Goal: Task Accomplishment & Management: Complete application form

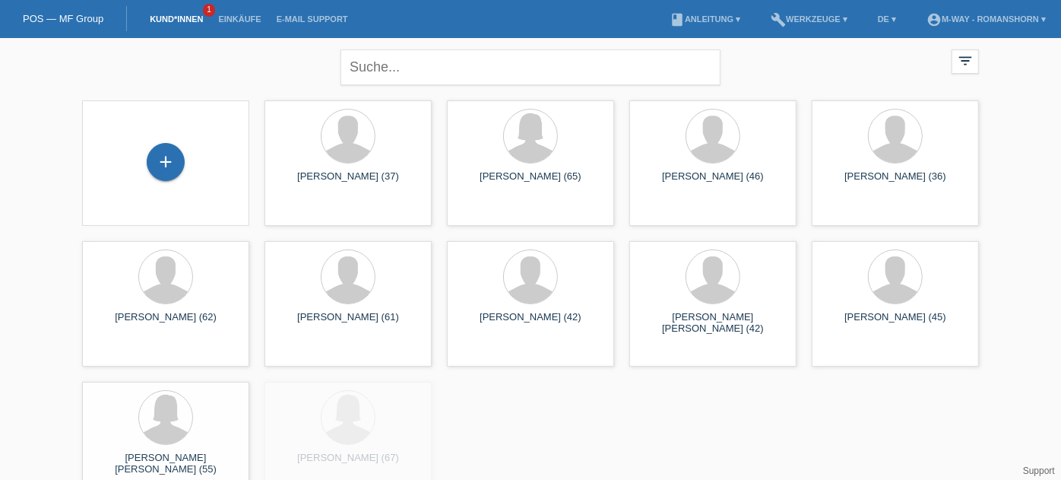
click at [187, 171] on div "+" at bounding box center [165, 163] width 143 height 40
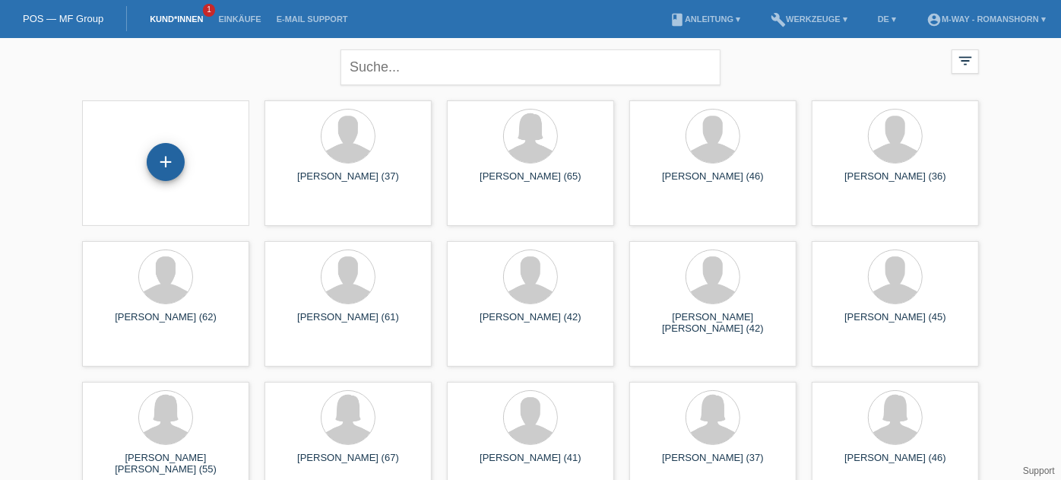
click at [171, 166] on div "+" at bounding box center [166, 162] width 38 height 38
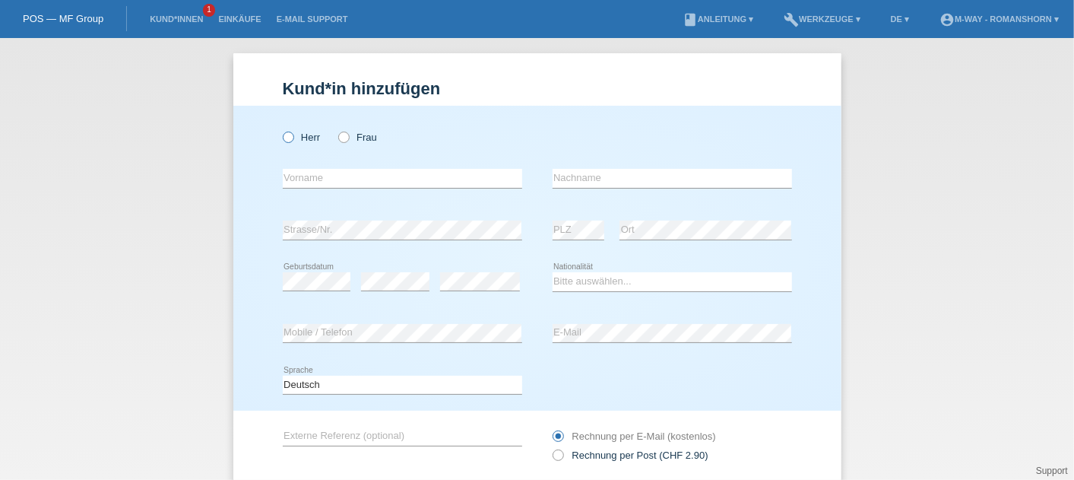
click at [288, 138] on label "Herr" at bounding box center [302, 137] width 38 height 11
click at [288, 138] on input "Herr" at bounding box center [288, 137] width 10 height 10
radio input "true"
click at [306, 184] on input "text" at bounding box center [402, 178] width 239 height 19
click at [262, 184] on div "Herr Frau error Vorname error" at bounding box center [537, 258] width 608 height 305
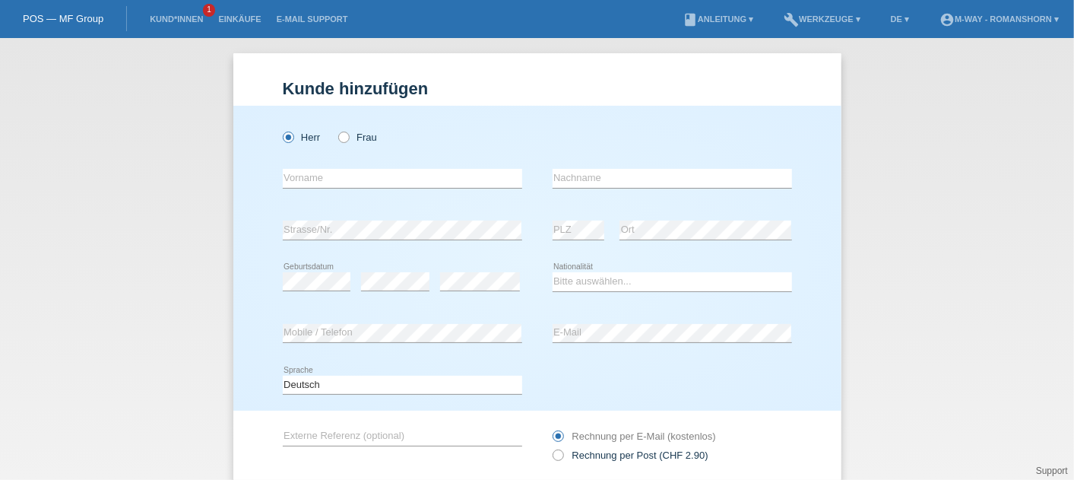
click at [377, 188] on icon at bounding box center [402, 188] width 239 height 1
click at [365, 182] on input "text" at bounding box center [402, 178] width 239 height 19
type input "[PERSON_NAME]"
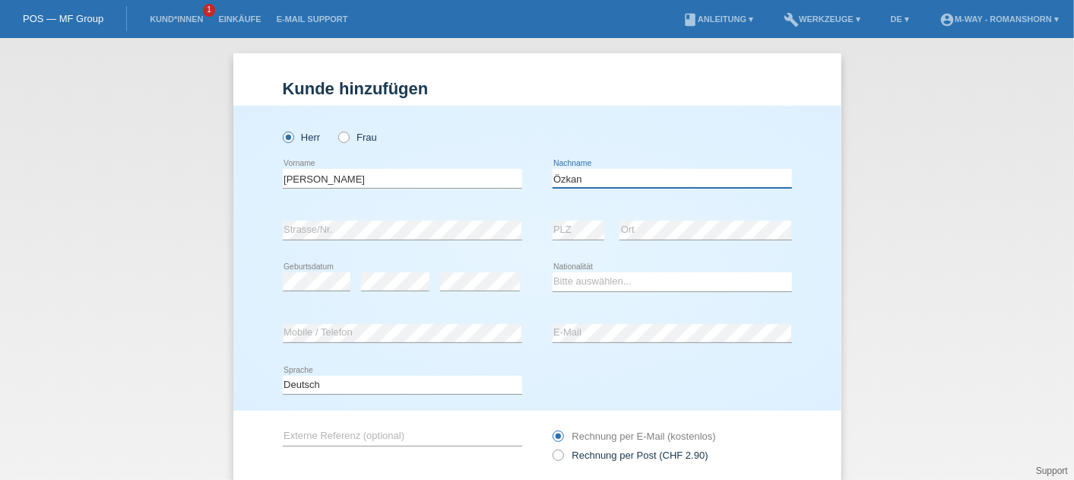
type input "Özkan"
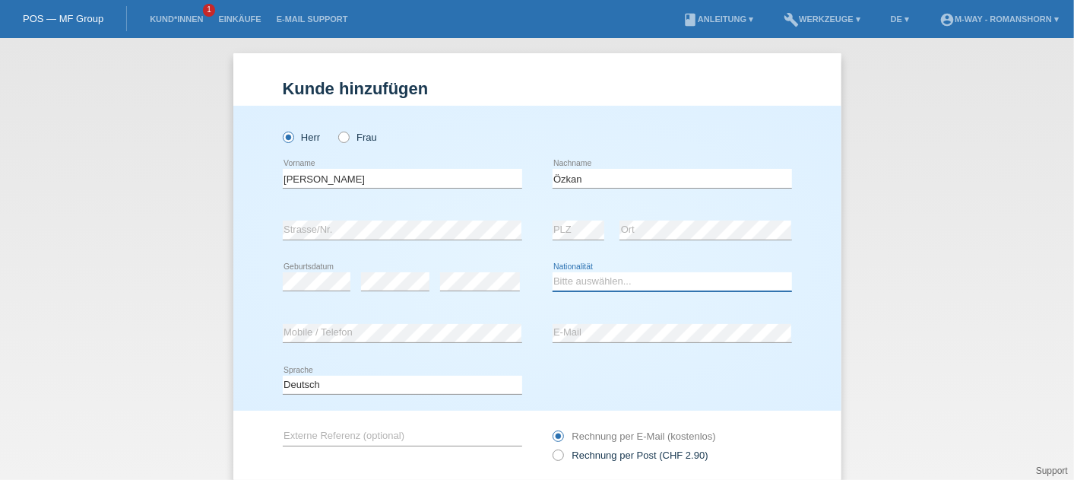
click at [571, 277] on select "Bitte auswählen... Schweiz Deutschland Liechtenstein Österreich ------------ Af…" at bounding box center [672, 281] width 239 height 18
select select "TR"
click at [553, 272] on select "Bitte auswählen... Schweiz Deutschland Liechtenstein Österreich ------------ Af…" at bounding box center [672, 281] width 239 height 18
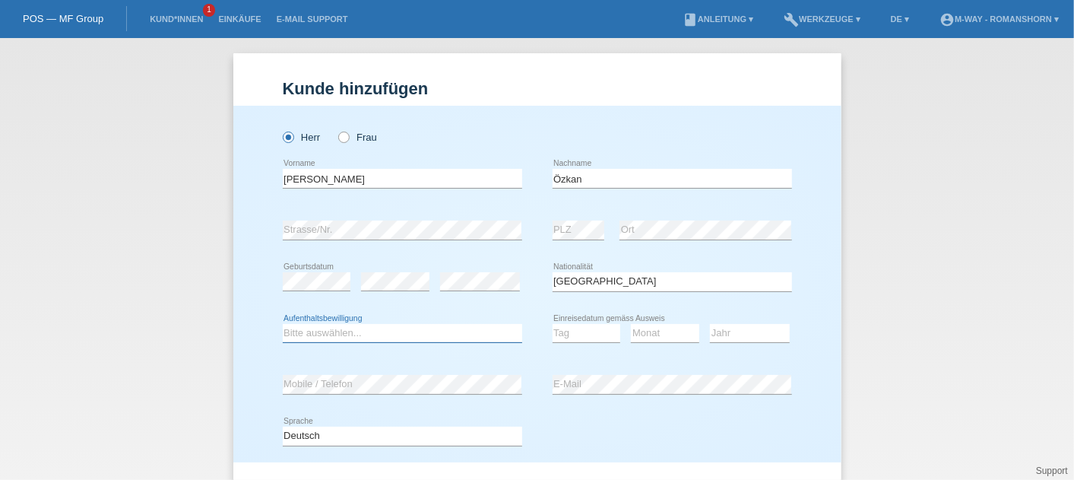
click at [343, 328] on select "Bitte auswählen... C B B - Flüchtlingsstatus Andere" at bounding box center [402, 333] width 239 height 18
select select "B"
click at [283, 324] on select "Bitte auswählen... C B B - Flüchtlingsstatus Andere" at bounding box center [402, 333] width 239 height 18
click at [569, 336] on select "Tag 01 02 03 04 05 06 07 08 09 10 11" at bounding box center [587, 333] width 68 height 18
select select "26"
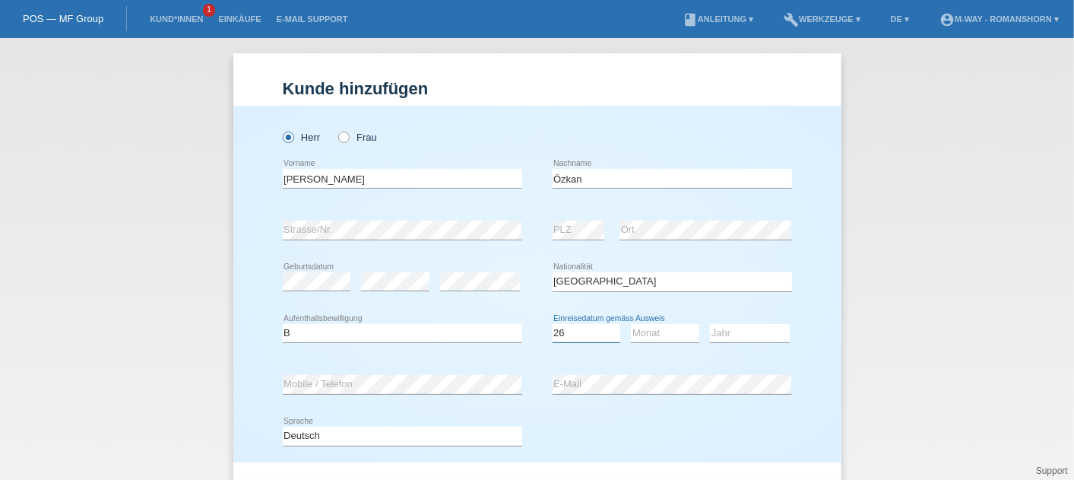
click at [553, 324] on select "Tag 01 02 03 04 05 06 07 08 09 10 11" at bounding box center [587, 333] width 68 height 18
click at [641, 336] on select "Monat 01 02 03 04 05 06 07 08 09 10 11" at bounding box center [665, 333] width 68 height 18
select select "03"
click at [631, 324] on select "Monat 01 02 03 04 05 06 07 08 09 10 11" at bounding box center [665, 333] width 68 height 18
click at [740, 338] on select "Jahr 2025 2024 2023 2022 2021 2020 2019 2018 2017 2016 2015 2014 2013 2012 2011…" at bounding box center [750, 333] width 80 height 18
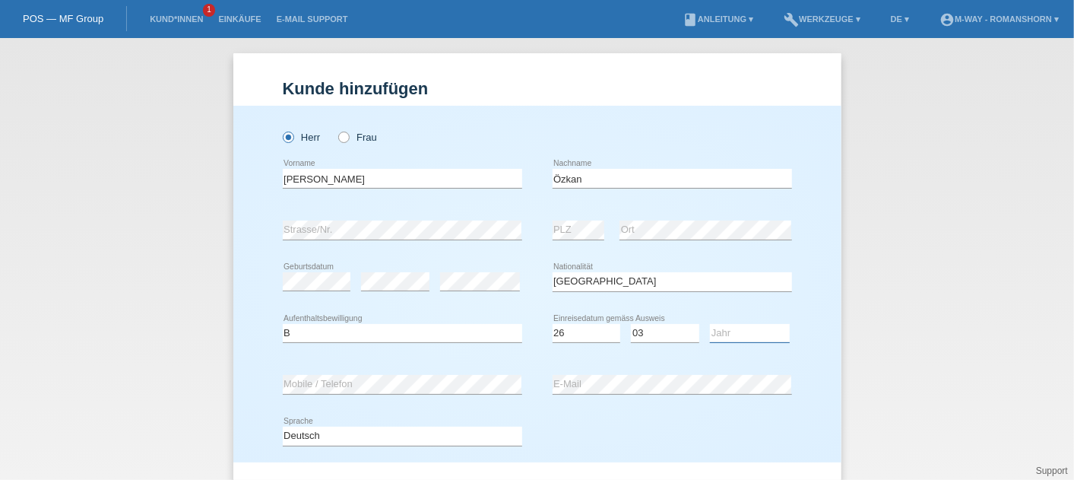
select select "2024"
click at [710, 324] on select "Jahr 2025 2024 2023 2022 2021 2020 2019 2018 2017 2016 2015 2014 2013 2012 2011…" at bounding box center [750, 333] width 80 height 18
click at [477, 118] on div "Herr Frau" at bounding box center [402, 129] width 239 height 47
click at [255, 266] on div "Herr Frau Sadullah error Vorname" at bounding box center [537, 284] width 608 height 357
click at [482, 116] on div "Herr Frau" at bounding box center [402, 129] width 239 height 47
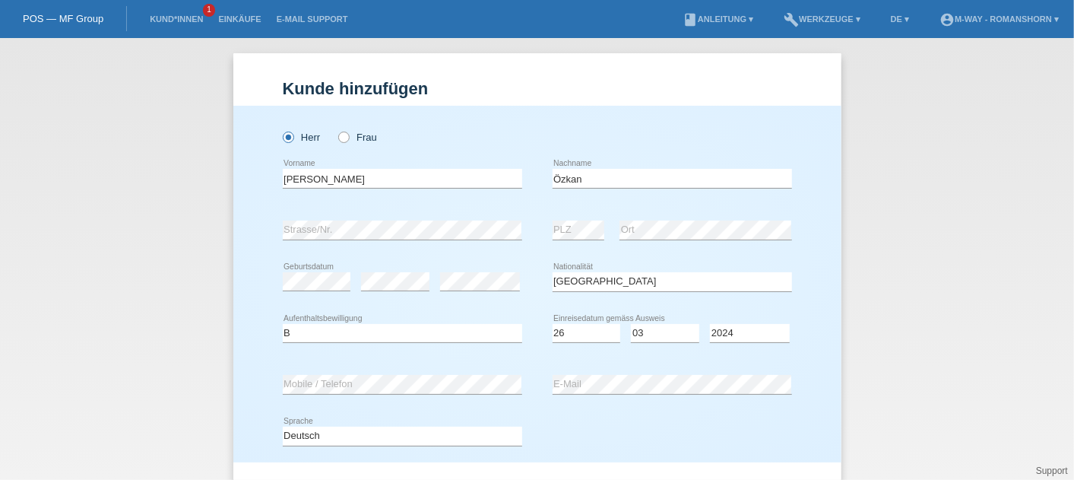
click at [614, 426] on div "Deutsch Français Italiano English error Sprache" at bounding box center [537, 437] width 509 height 52
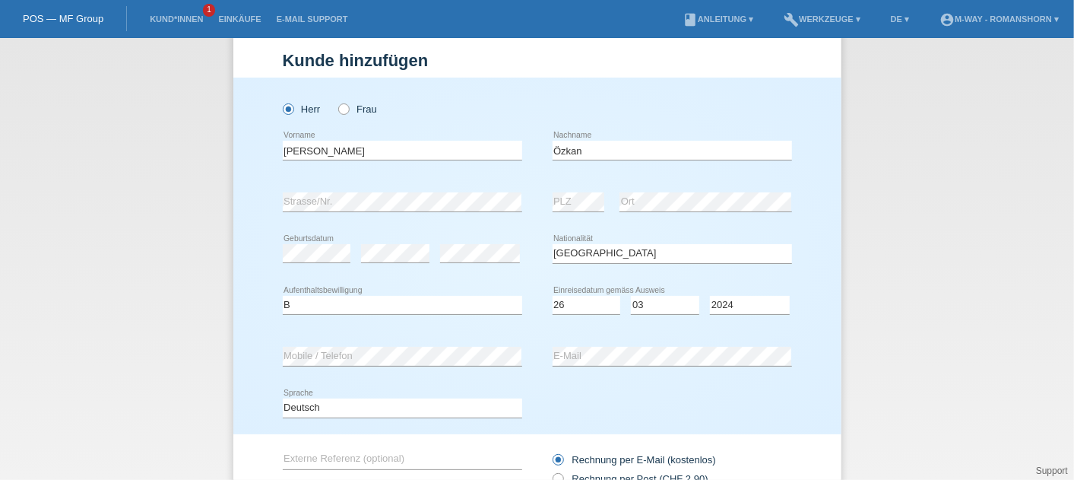
click at [643, 421] on div "Deutsch Français Italiano English error Sprache" at bounding box center [537, 408] width 509 height 52
click at [566, 399] on div "Deutsch Français Italiano English error Sprache" at bounding box center [537, 408] width 509 height 52
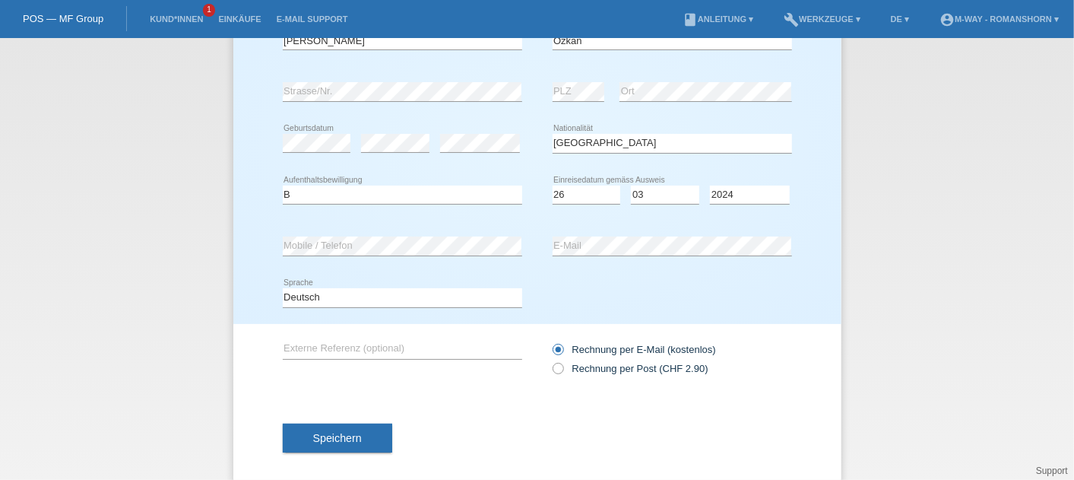
scroll to position [154, 0]
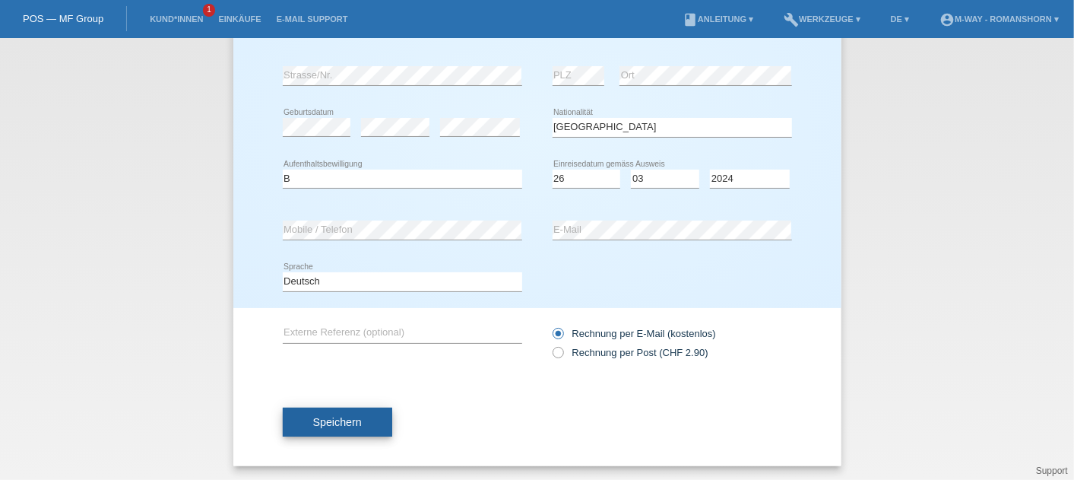
click at [333, 417] on span "Speichern" at bounding box center [337, 422] width 49 height 12
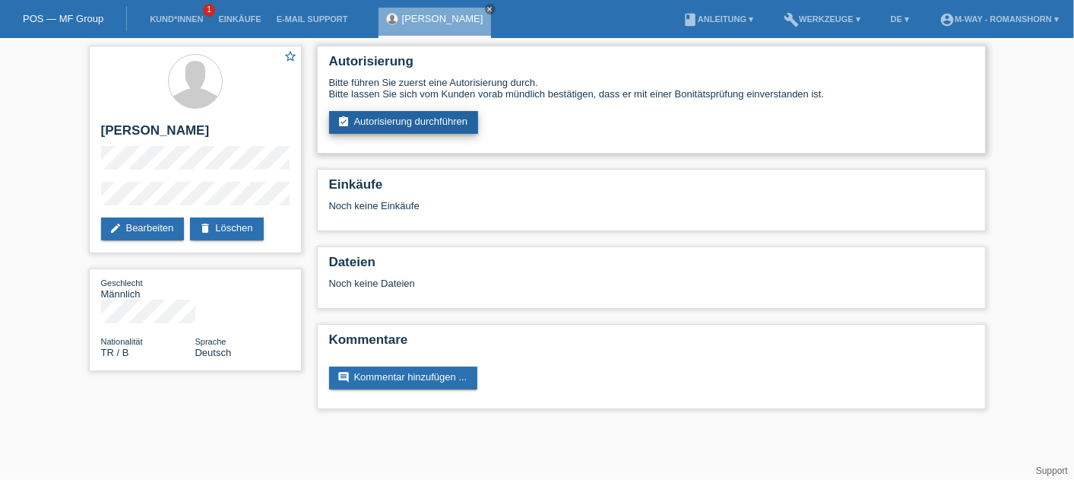
click at [373, 130] on link "assignment_turned_in Autorisierung durchführen" at bounding box center [404, 122] width 150 height 23
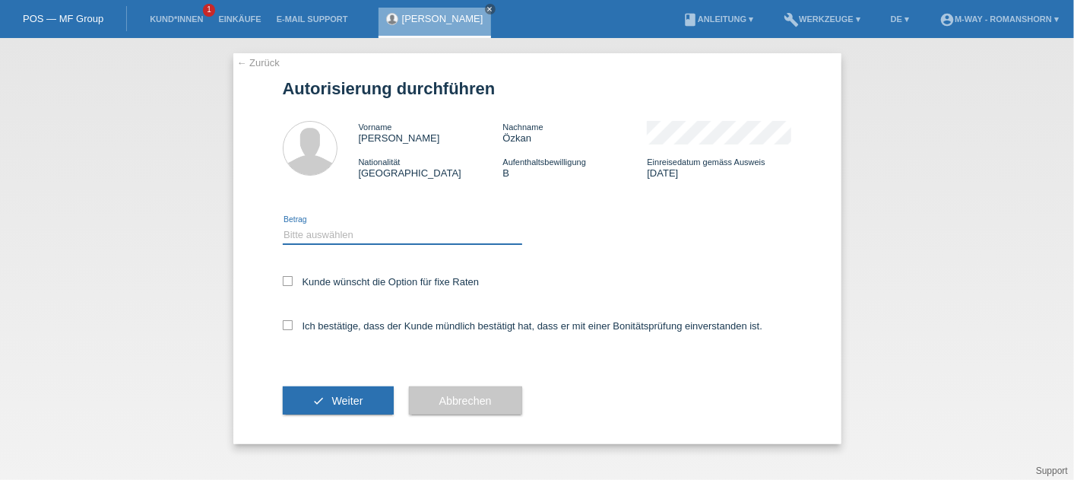
click at [322, 239] on select "Bitte auswählen CHF 1.00 - CHF 499.00 CHF 500.00 - CHF 1'999.00 CHF 2'000.00 - …" at bounding box center [402, 234] width 239 height 18
select select "3"
click at [283, 226] on select "Bitte auswählen CHF 1.00 - CHF 499.00 CHF 500.00 - CHF 1'999.00 CHF 2'000.00 - …" at bounding box center [402, 234] width 239 height 18
click at [284, 282] on icon at bounding box center [288, 281] width 10 height 10
click at [284, 282] on input "Kunde wünscht die Option für fixe Raten" at bounding box center [288, 281] width 10 height 10
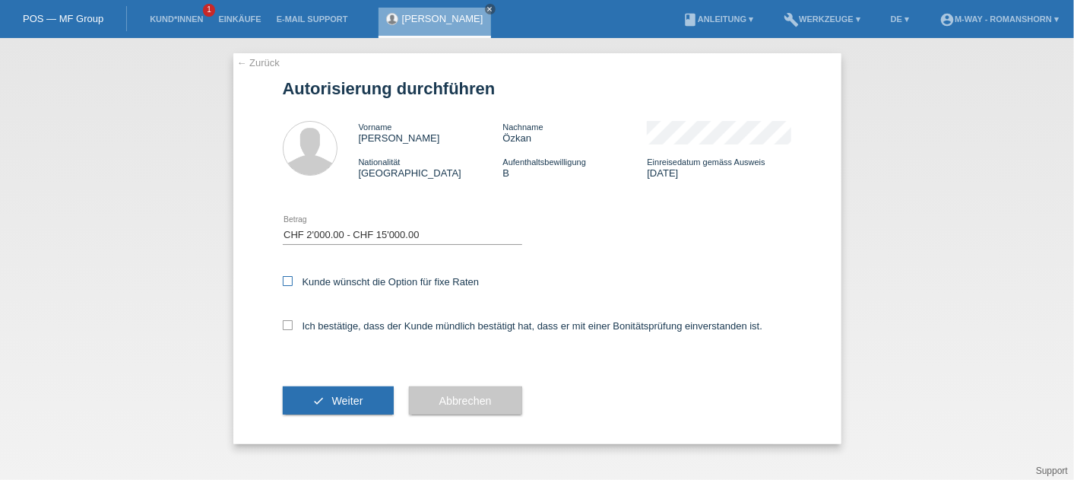
checkbox input "true"
click at [291, 335] on div "Ich bestätige, dass der Kunde mündlich bestätigt hat, dass er mit einer Bonität…" at bounding box center [537, 331] width 509 height 52
click at [285, 324] on icon at bounding box center [288, 325] width 10 height 10
click at [285, 324] on input "Ich bestätige, dass der Kunde mündlich bestätigt hat, dass er mit einer Bonität…" at bounding box center [288, 325] width 10 height 10
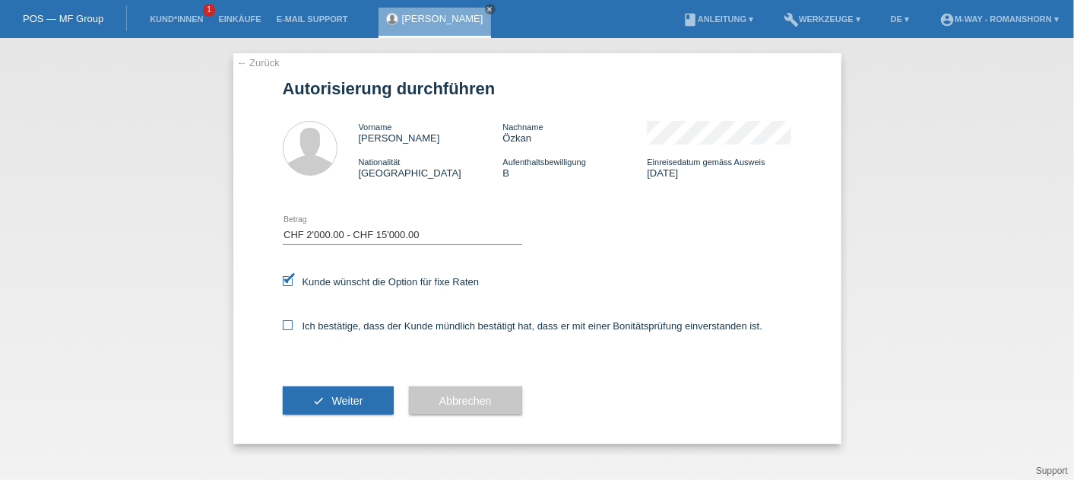
checkbox input "true"
click at [315, 405] on icon "check" at bounding box center [319, 401] width 12 height 12
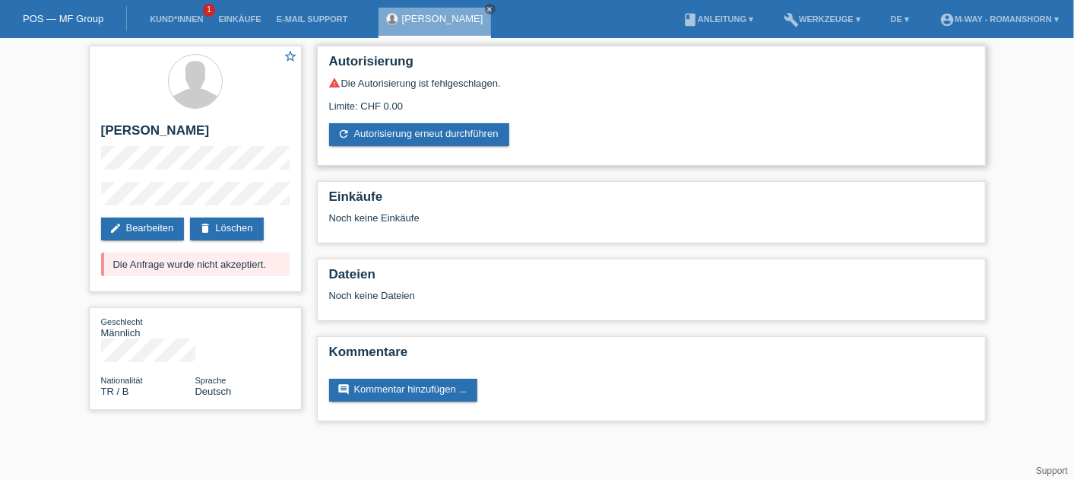
drag, startPoint x: 354, startPoint y: 304, endPoint x: 402, endPoint y: 51, distance: 257.8
click at [402, 51] on div "Autorisierung warning Die Autorisierung ist fehlgeschlagen. Limite: CHF 0.00 re…" at bounding box center [651, 237] width 684 height 398
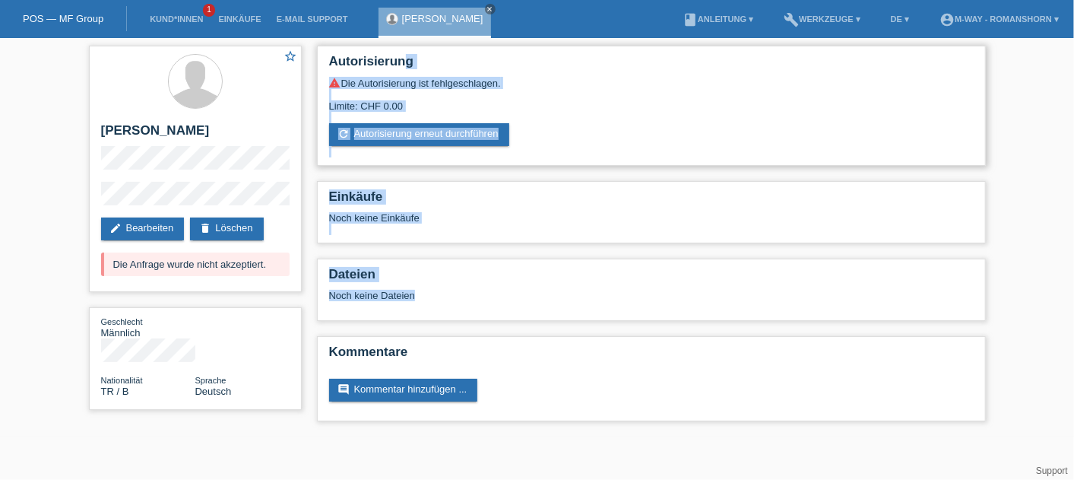
drag, startPoint x: 402, startPoint y: 51, endPoint x: 623, endPoint y: 139, distance: 237.4
click at [623, 139] on div "warning Die Autorisierung ist fehlgeschlagen. Limite: CHF 0.00 refresh Autorisi…" at bounding box center [651, 111] width 645 height 69
drag, startPoint x: 623, startPoint y: 139, endPoint x: 493, endPoint y: 97, distance: 135.8
click at [493, 97] on div "Limite: CHF 0.00" at bounding box center [651, 100] width 645 height 23
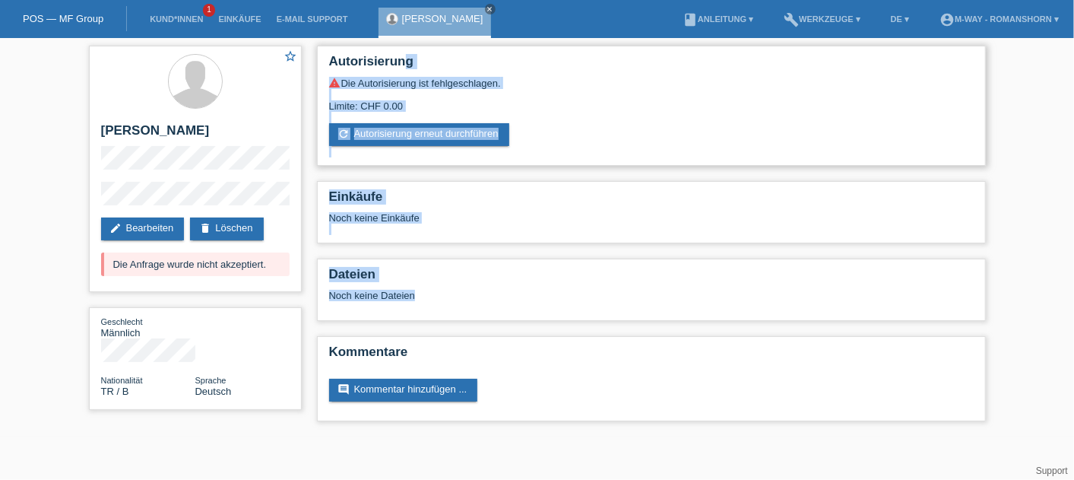
click at [472, 80] on div "warning Die Autorisierung ist fehlgeschlagen." at bounding box center [651, 83] width 645 height 12
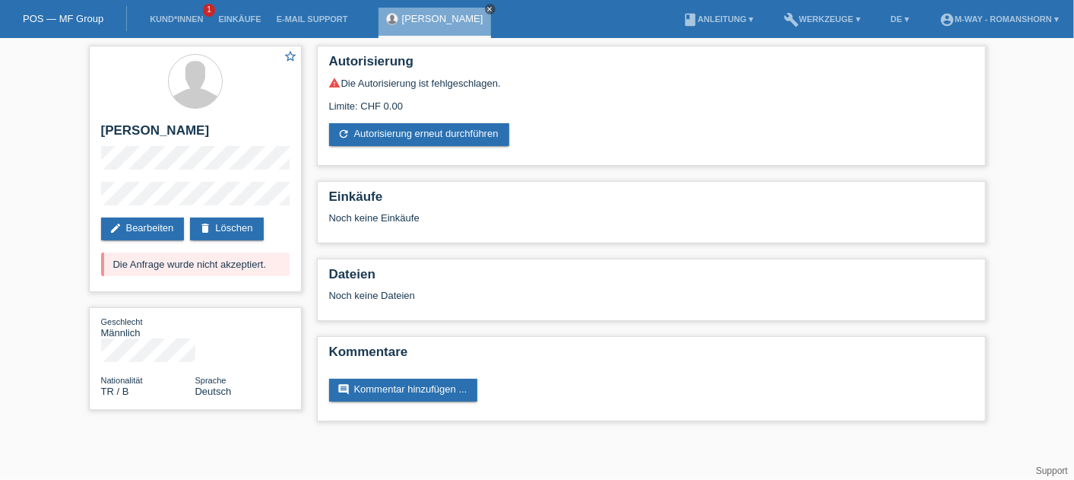
click at [487, 8] on icon "close" at bounding box center [491, 9] width 8 height 8
click at [39, 16] on link "POS — MF Group" at bounding box center [63, 18] width 81 height 11
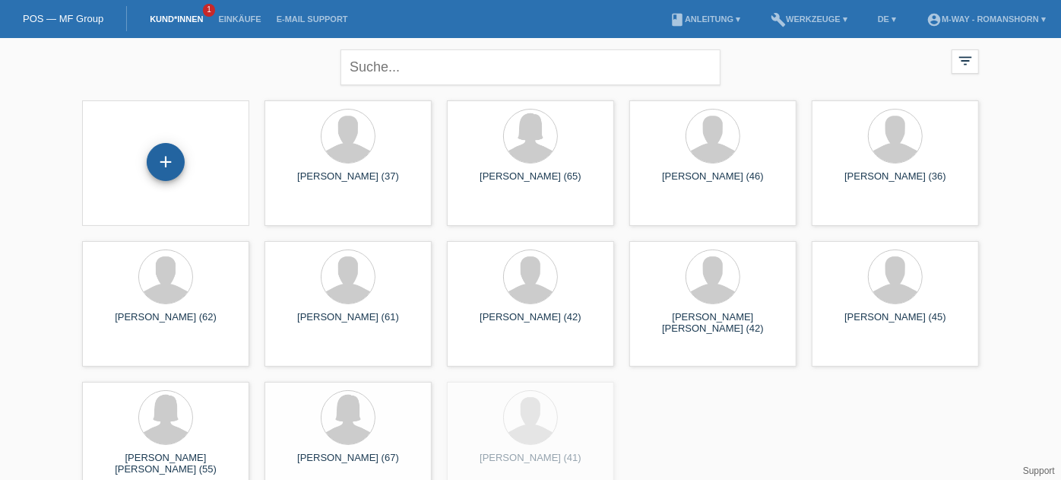
click at [163, 163] on div "+" at bounding box center [166, 162] width 38 height 38
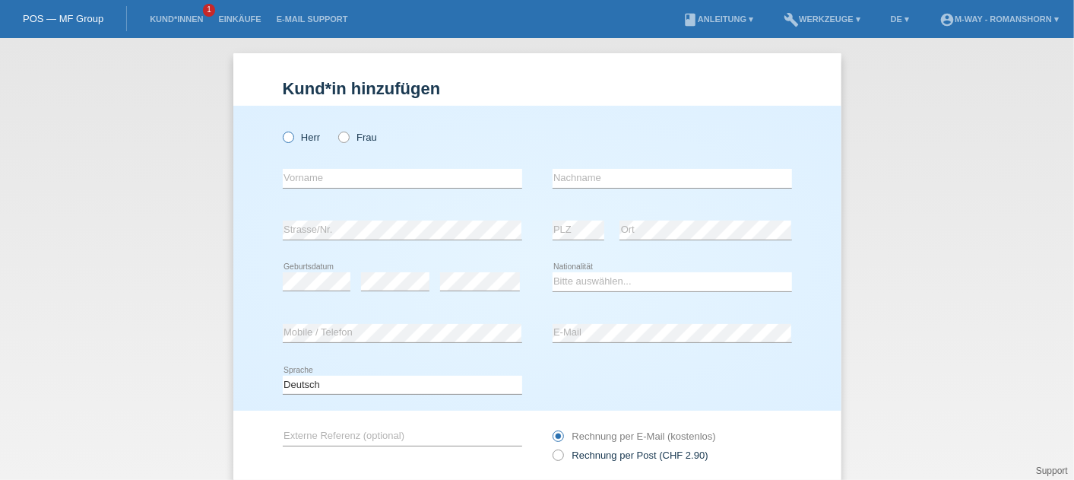
click at [292, 136] on label "Herr" at bounding box center [302, 137] width 38 height 11
click at [292, 136] on input "Herr" at bounding box center [288, 137] width 10 height 10
radio input "true"
click at [300, 173] on input "text" at bounding box center [402, 178] width 239 height 19
click at [184, 219] on div "Kund*in hinzufügen Kunde hinzufügen Kundin hinzufügen Herr Frau error Vorname e…" at bounding box center [537, 259] width 1074 height 442
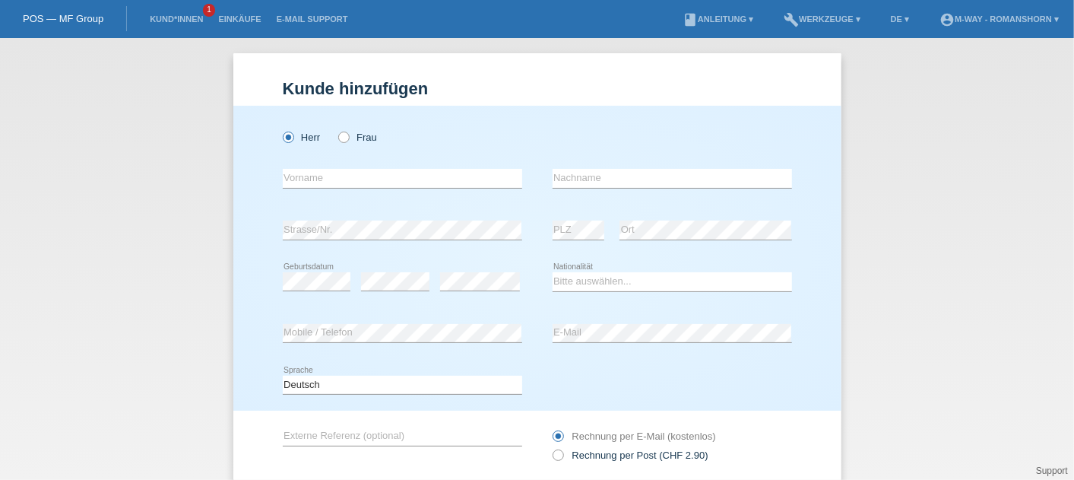
click at [436, 117] on div "Herr Frau" at bounding box center [402, 129] width 239 height 47
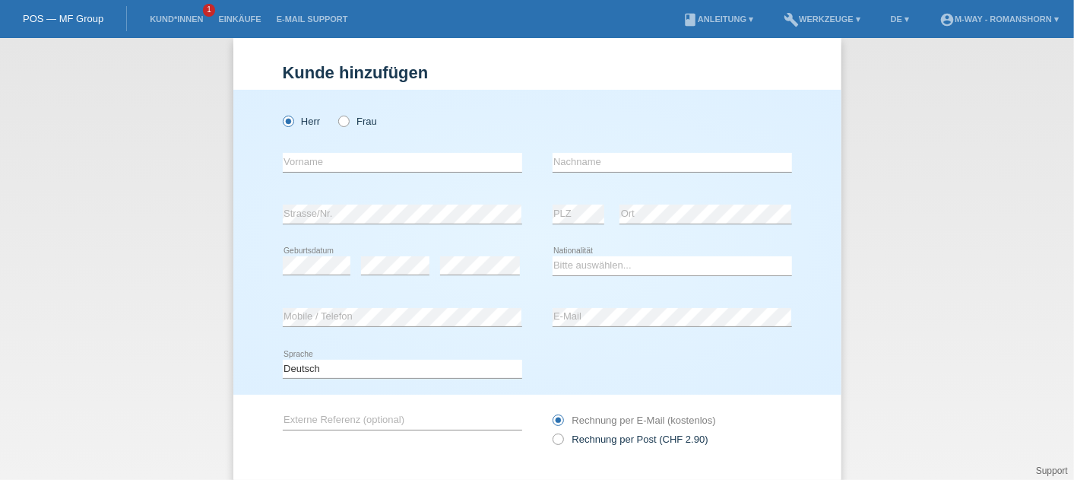
scroll to position [18, 0]
click at [462, 110] on div "Herr Frau" at bounding box center [402, 118] width 239 height 31
click at [352, 123] on label "Frau" at bounding box center [357, 118] width 39 height 11
click at [348, 123] on input "Frau" at bounding box center [343, 118] width 10 height 10
radio input "true"
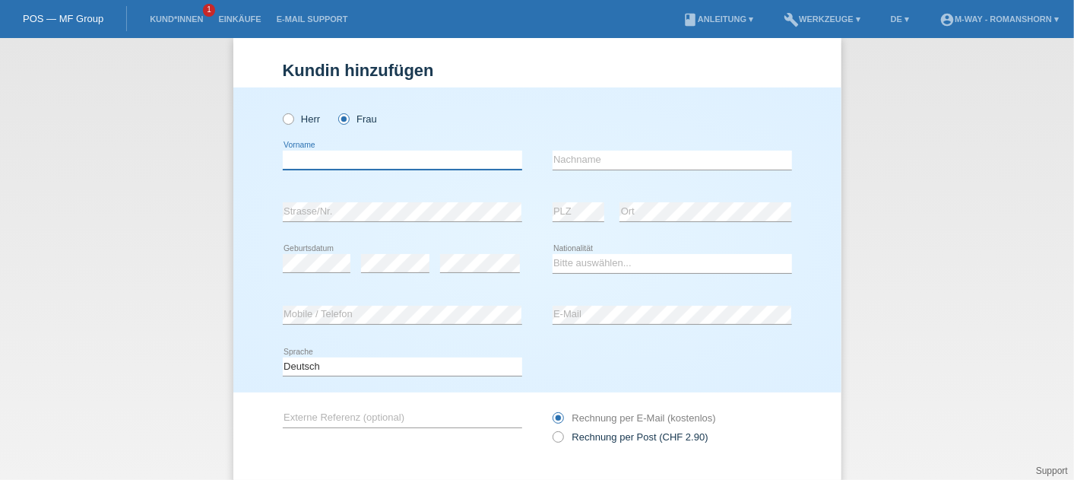
click at [303, 151] on input "text" at bounding box center [402, 160] width 239 height 19
click at [290, 159] on input "text" at bounding box center [402, 160] width 239 height 19
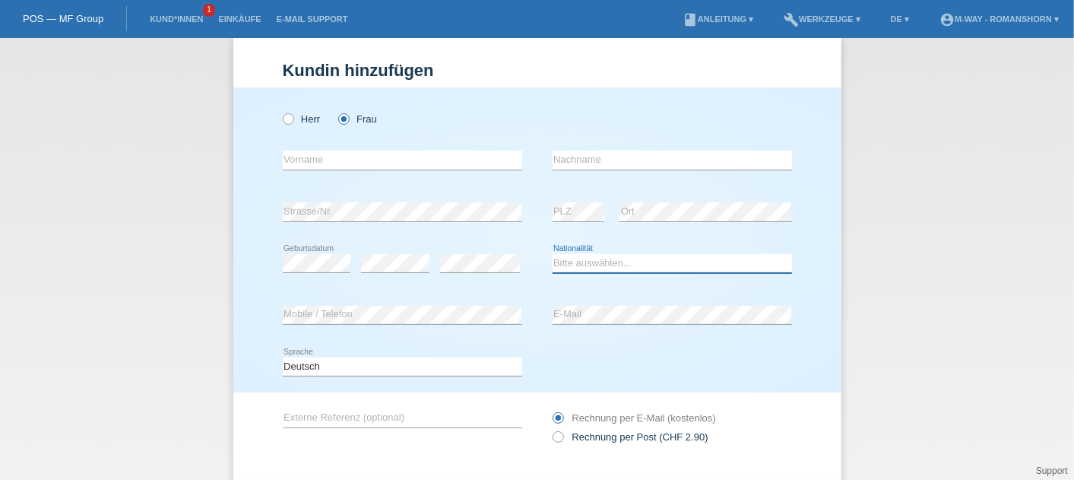
click at [601, 266] on select "Bitte auswählen... Schweiz Deutschland Liechtenstein Österreich ------------ Af…" at bounding box center [672, 263] width 239 height 18
select select "CH"
click at [553, 254] on select "Bitte auswählen... Schweiz Deutschland Liechtenstein Österreich ------------ Af…" at bounding box center [672, 263] width 239 height 18
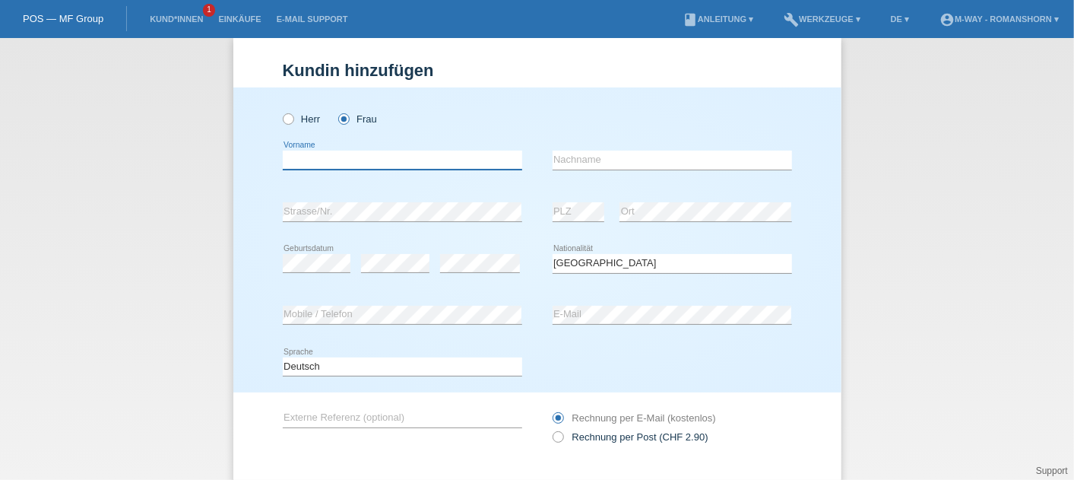
click at [315, 155] on input "text" at bounding box center [402, 160] width 239 height 19
type input "Cansu"
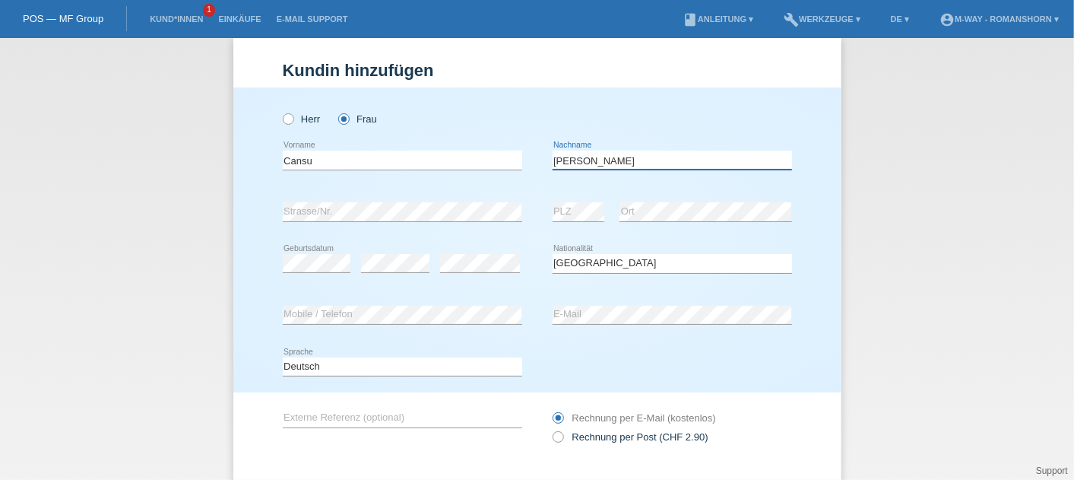
type input "Tekcan Özkan"
click at [256, 266] on div "Herr Frau Cansu error Vorname" at bounding box center [537, 239] width 608 height 305
click at [390, 232] on div "error Strasse/Nr." at bounding box center [402, 212] width 239 height 52
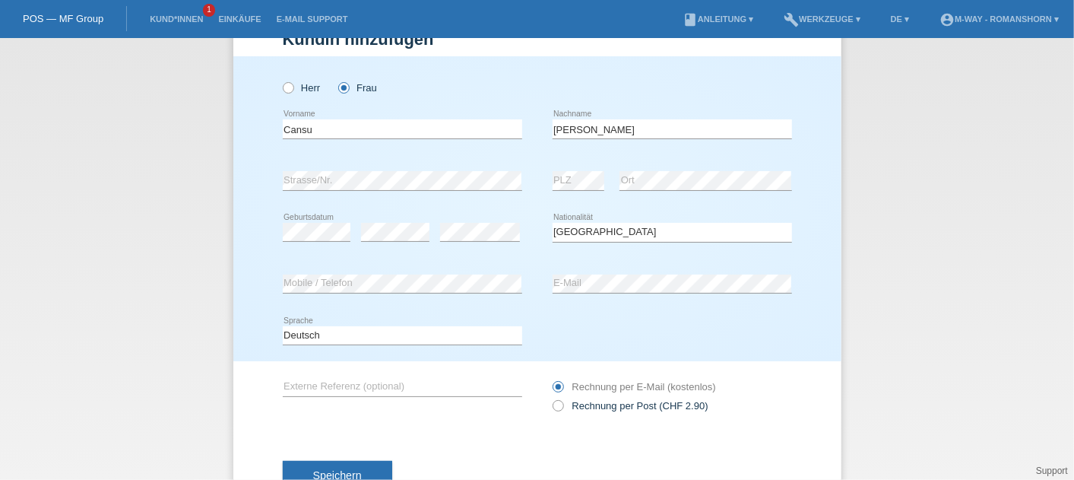
scroll to position [50, 0]
click at [607, 332] on div "Deutsch Français Italiano English error Sprache" at bounding box center [537, 335] width 509 height 52
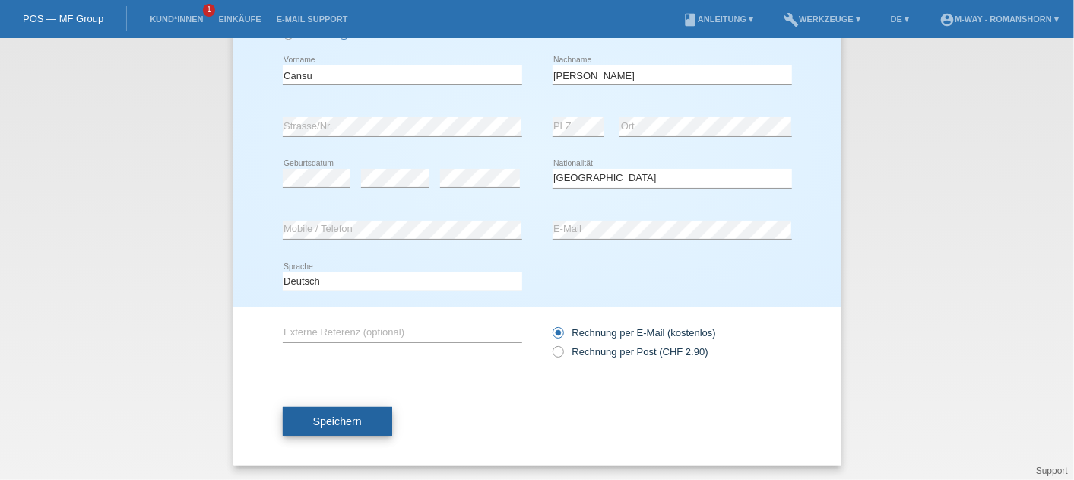
click at [321, 424] on span "Speichern" at bounding box center [337, 421] width 49 height 12
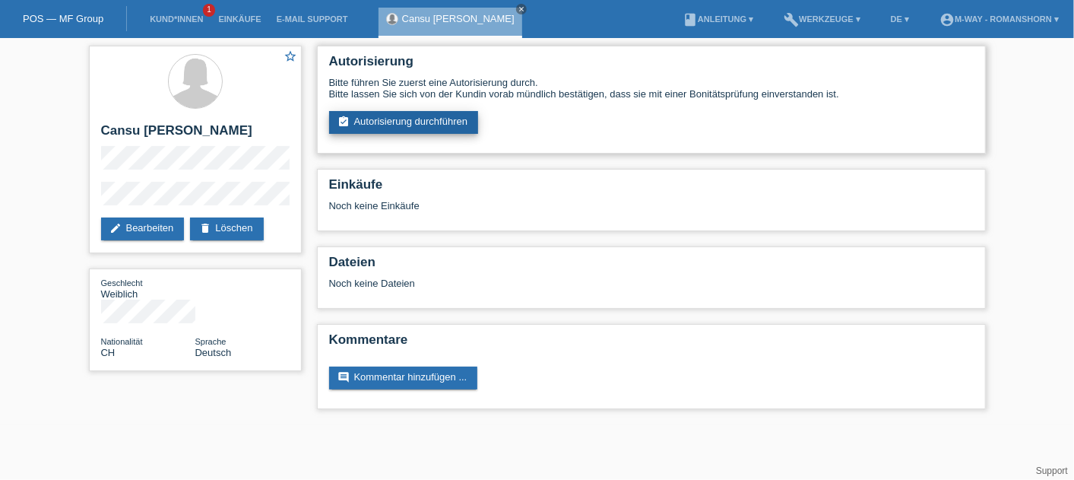
click at [388, 128] on link "assignment_turned_in Autorisierung durchführen" at bounding box center [404, 122] width 150 height 23
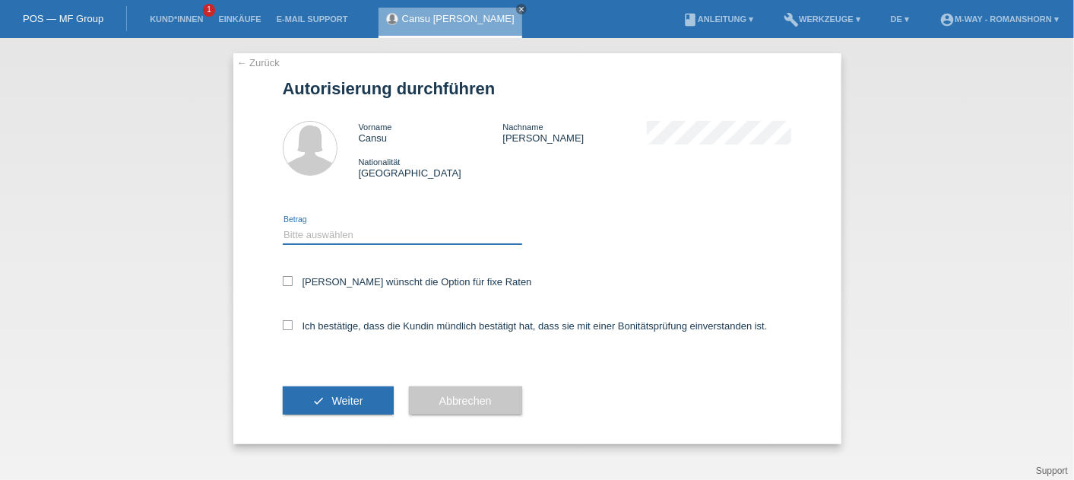
click at [344, 234] on select "Bitte auswählen CHF 1.00 - CHF 499.00 CHF 500.00 - CHF 1'999.00 CHF 2'000.00 - …" at bounding box center [402, 234] width 239 height 18
select select "3"
click at [283, 226] on select "Bitte auswählen CHF 1.00 - CHF 499.00 CHF 500.00 - CHF 1'999.00 CHF 2'000.00 - …" at bounding box center [402, 234] width 239 height 18
click at [288, 275] on div "Kundin wünscht die Option für fixe Raten" at bounding box center [537, 283] width 509 height 44
click at [287, 283] on icon at bounding box center [288, 281] width 10 height 10
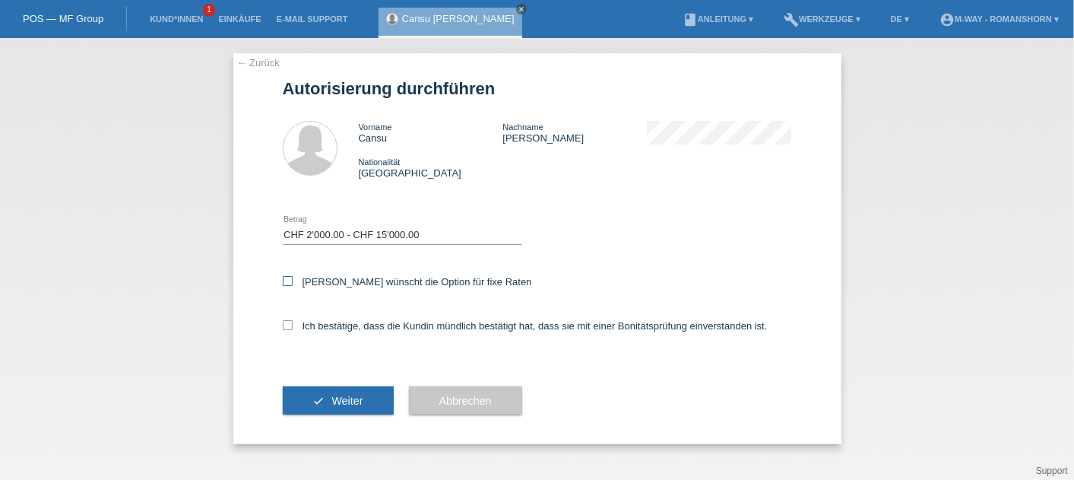
click at [287, 283] on input "Kundin wünscht die Option für fixe Raten" at bounding box center [288, 281] width 10 height 10
checkbox input "true"
click at [285, 322] on icon at bounding box center [288, 325] width 10 height 10
click at [285, 322] on input "Ich bestätige, dass die Kundin mündlich bestätigt hat, dass sie mit einer Bonit…" at bounding box center [288, 325] width 10 height 10
checkbox input "true"
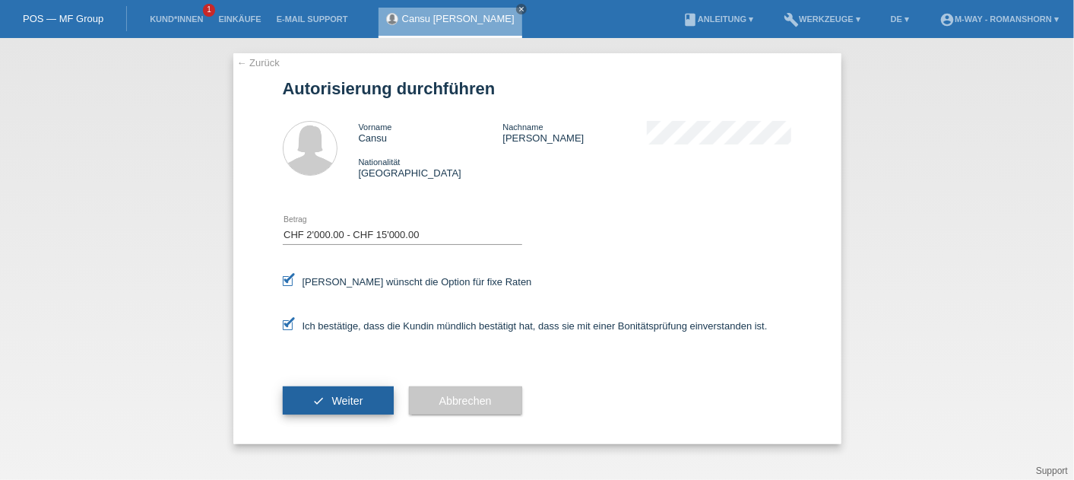
click at [309, 397] on button "check Weiter" at bounding box center [338, 400] width 111 height 29
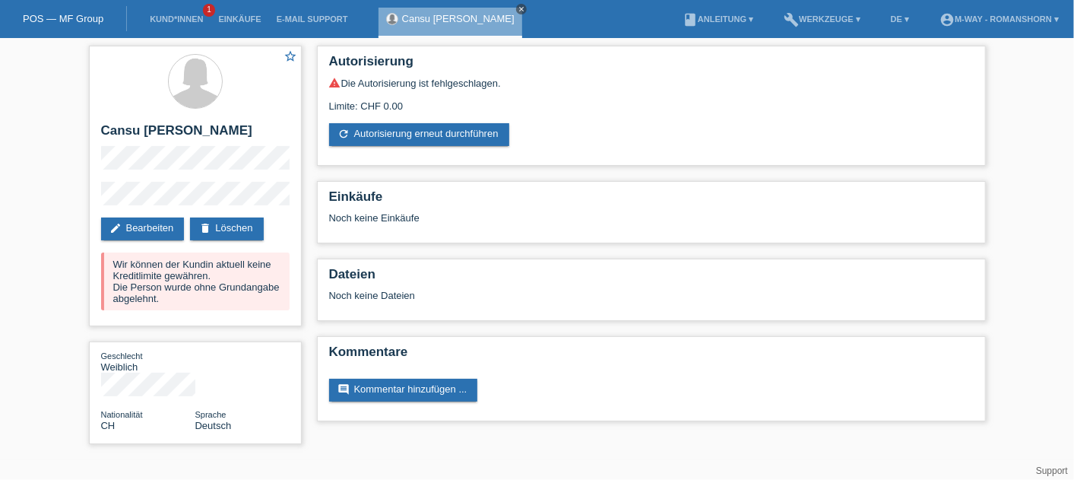
click at [518, 8] on icon "close" at bounding box center [522, 9] width 8 height 8
click at [87, 13] on link "POS — MF Group" at bounding box center [63, 18] width 81 height 11
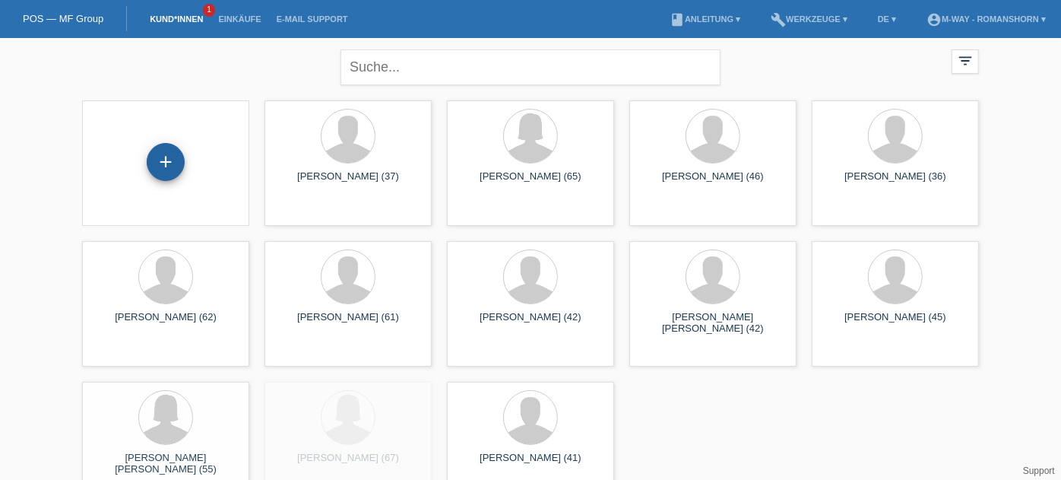
click at [178, 160] on div "+" at bounding box center [165, 162] width 36 height 26
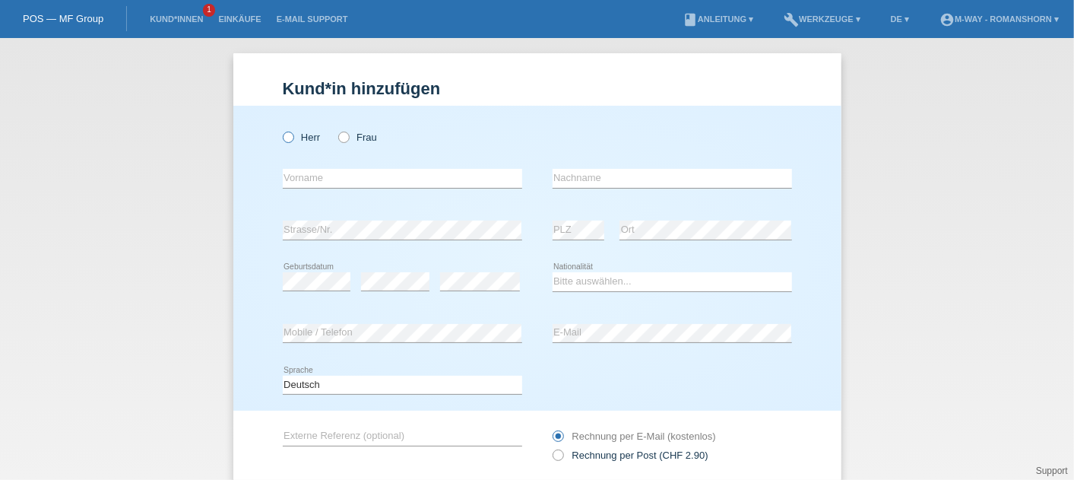
click at [289, 135] on label "Herr" at bounding box center [302, 137] width 38 height 11
click at [289, 135] on input "Herr" at bounding box center [288, 137] width 10 height 10
radio input "true"
click at [283, 182] on input "text" at bounding box center [402, 178] width 239 height 19
type input "Kenan"
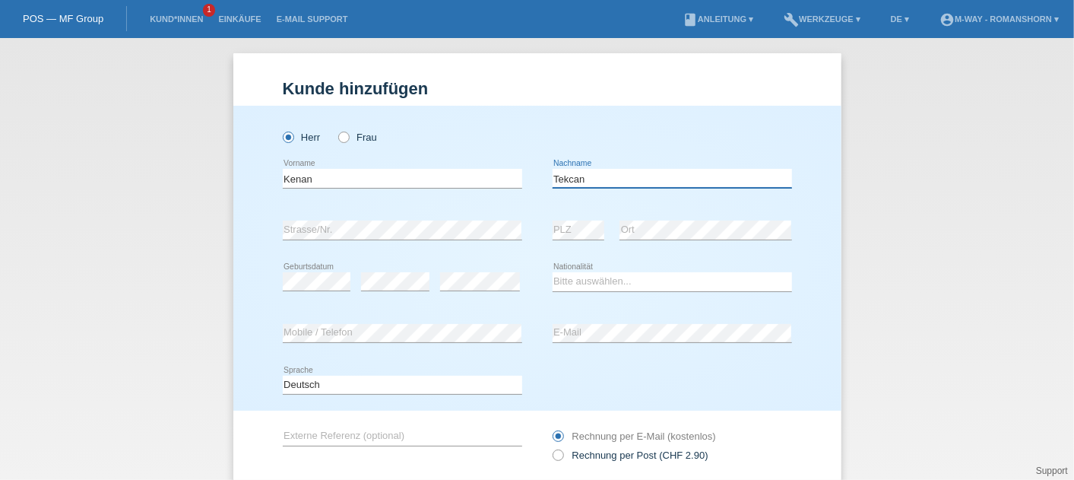
type input "Tekcan"
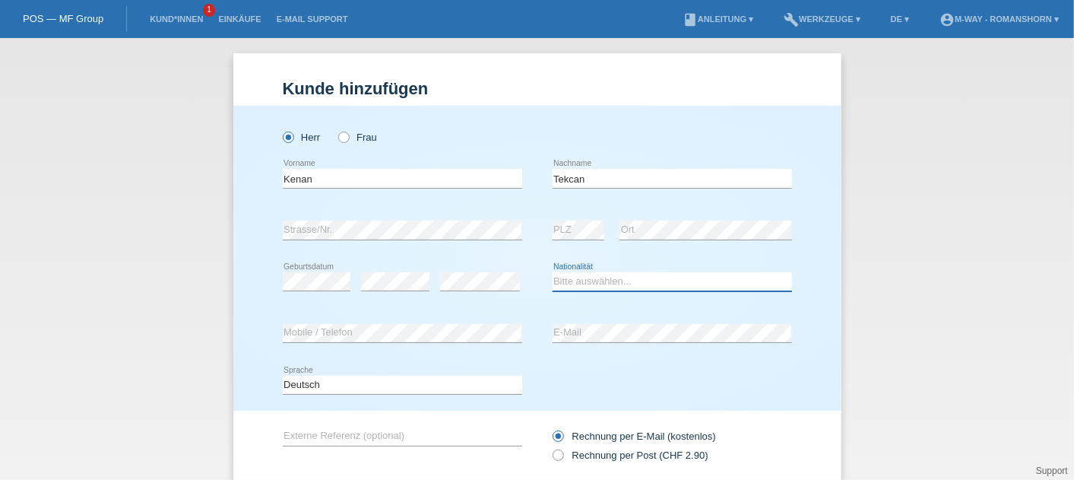
click at [599, 282] on select "Bitte auswählen... Schweiz Deutschland Liechtenstein Österreich ------------ Af…" at bounding box center [672, 281] width 239 height 18
select select "TR"
click at [553, 272] on select "Bitte auswählen... Schweiz Deutschland Liechtenstein Österreich ------------ Af…" at bounding box center [672, 281] width 239 height 18
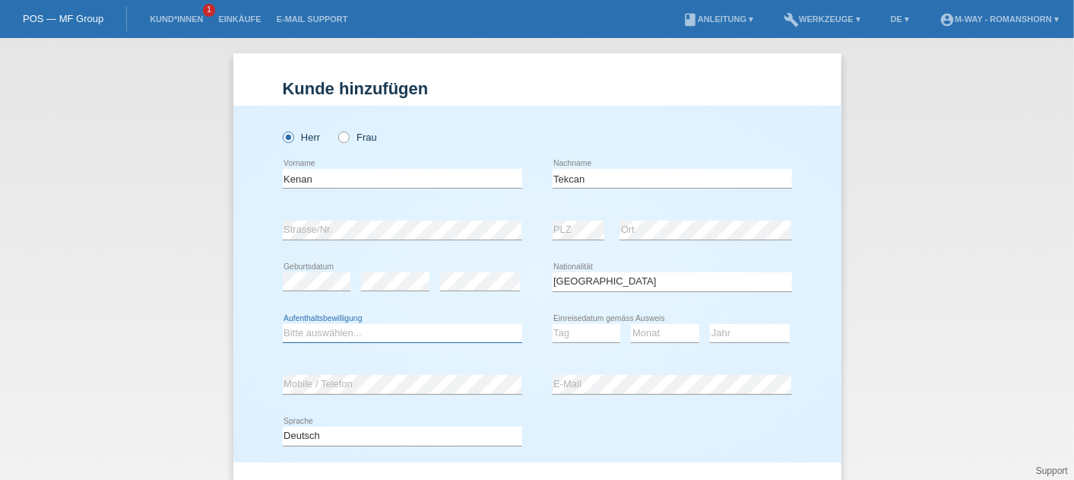
click at [350, 335] on select "Bitte auswählen... C B B - Flüchtlingsstatus Andere" at bounding box center [402, 333] width 239 height 18
select select "C"
click at [283, 324] on select "Bitte auswählen... C B B - Flüchtlingsstatus Andere" at bounding box center [402, 333] width 239 height 18
click at [563, 336] on select "Tag 01 02 03 04 05 06 07 08 09 10 11" at bounding box center [587, 333] width 68 height 18
select select "03"
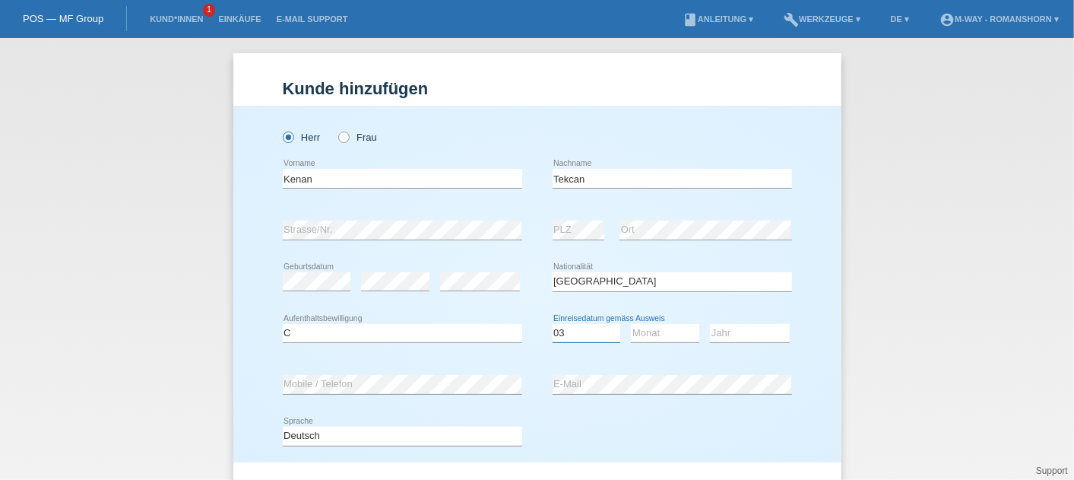
click at [553, 324] on select "Tag 01 02 03 04 05 06 07 08 09 10 11" at bounding box center [587, 333] width 68 height 18
click at [654, 336] on select "Monat 01 02 03 04 05 06 07 08 09 10 11" at bounding box center [665, 333] width 68 height 18
click at [631, 324] on select "Monat 01 02 03 04 05 06 07 08 09 10 11" at bounding box center [665, 333] width 68 height 18
click at [725, 336] on select "Jahr 2025 2024 2023 2022 2021 2020 2019 2018 2017 2016 2015 2014 2013 2012 2011…" at bounding box center [750, 333] width 80 height 18
click at [564, 326] on select "Tag 01 02 03 04 05 06 07 08 09 10 11" at bounding box center [587, 333] width 68 height 18
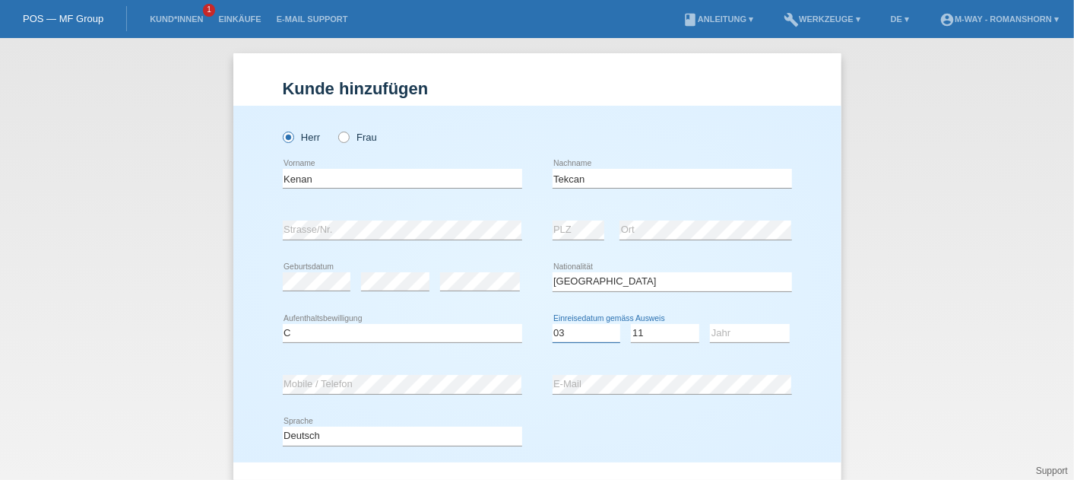
click at [553, 324] on select "Tag 01 02 03 04 05 06 07 08 09 10 11" at bounding box center [587, 333] width 68 height 18
click at [645, 333] on select "Monat 01 02 03 04 05 06 07 08 09 10 11" at bounding box center [665, 333] width 68 height 18
select select "03"
click at [631, 324] on select "Monat 01 02 03 04 05 06 07 08 09 10 11" at bounding box center [665, 333] width 68 height 18
click at [726, 325] on select "Jahr 2025 2024 2023 2022 2021 2020 2019 2018 2017 2016 2015 2014 2013 2012 2011…" at bounding box center [750, 333] width 80 height 18
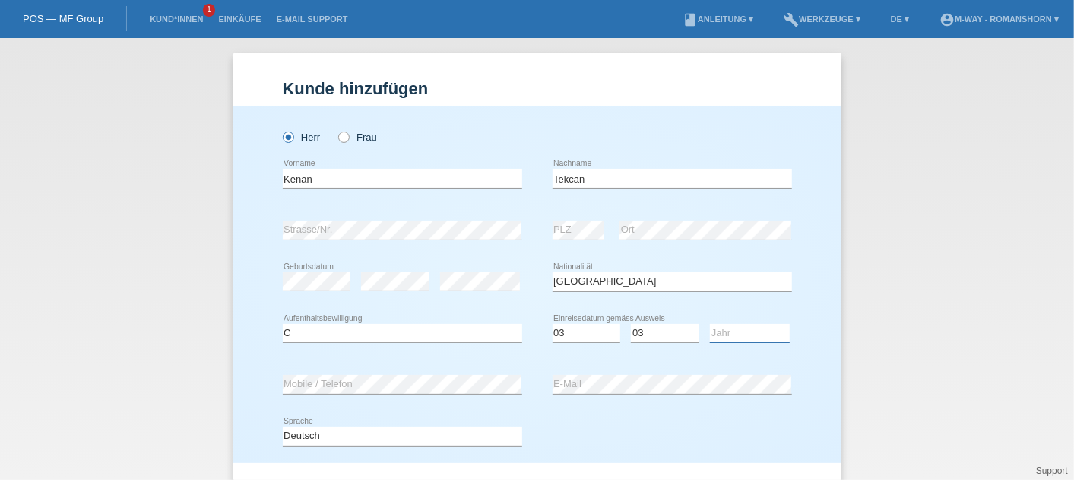
select select "1988"
click at [710, 324] on select "Jahr 2025 2024 2023 2022 2021 2020 2019 2018 2017 2016 2015 2014 2013 2012 2011…" at bounding box center [750, 333] width 80 height 18
click at [606, 418] on div "Deutsch Français Italiano English error Sprache" at bounding box center [537, 437] width 509 height 52
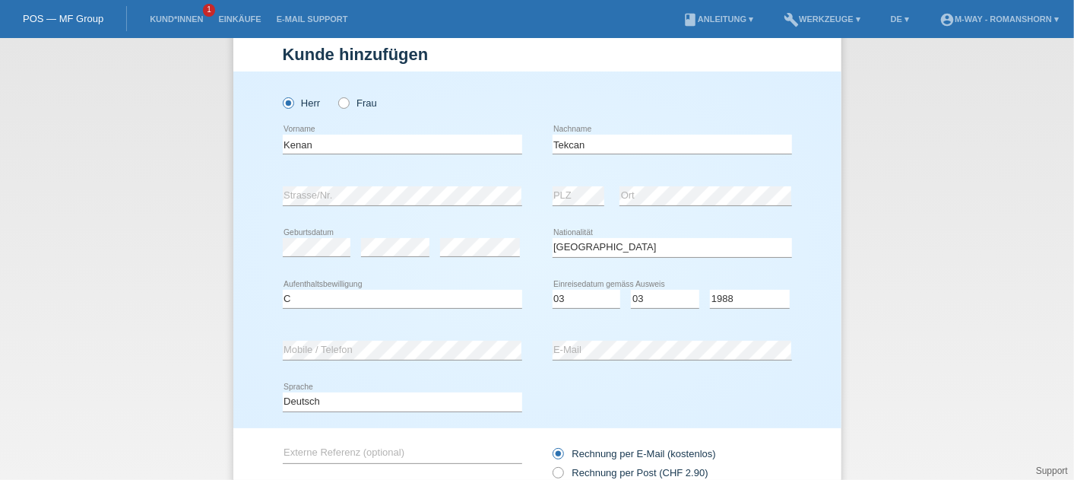
scroll to position [154, 0]
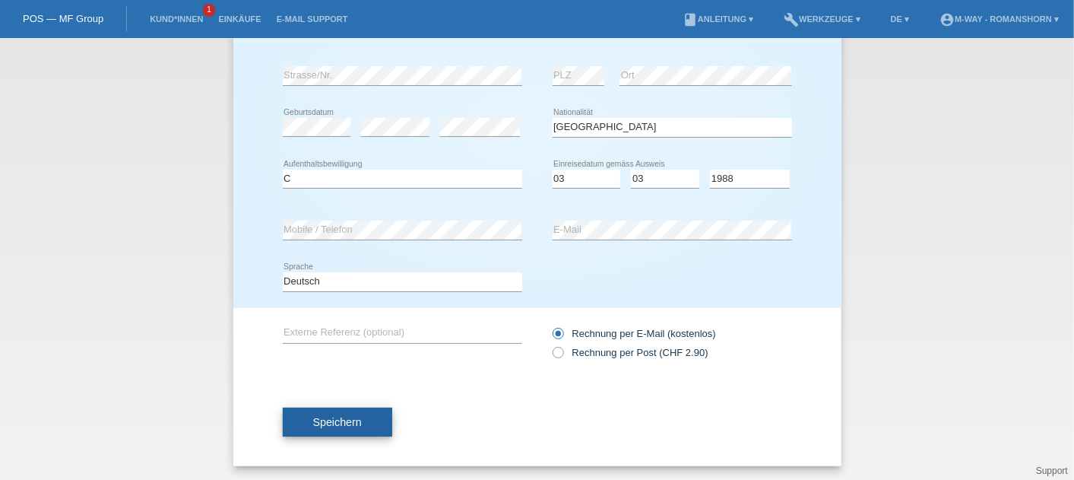
click at [345, 417] on span "Speichern" at bounding box center [337, 422] width 49 height 12
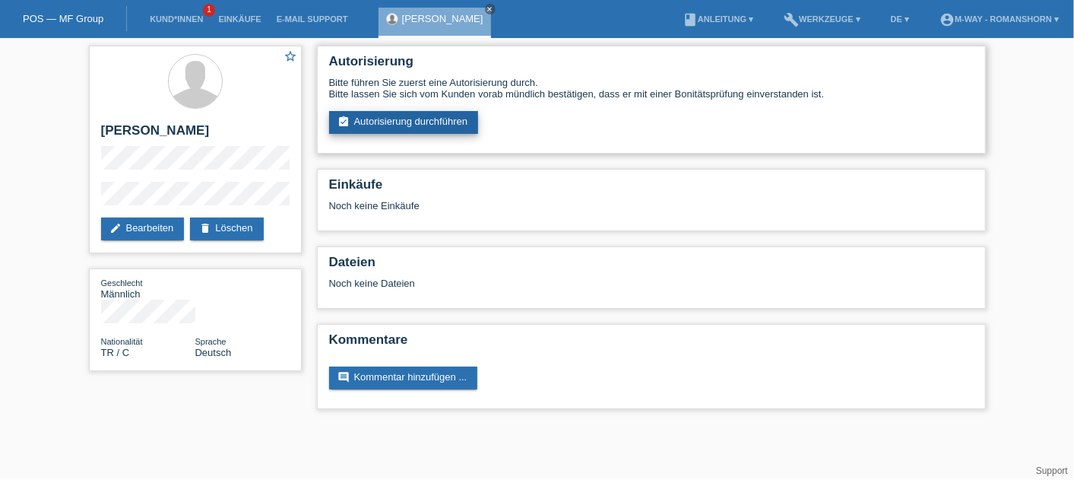
click at [399, 111] on link "assignment_turned_in Autorisierung durchführen" at bounding box center [404, 122] width 150 height 23
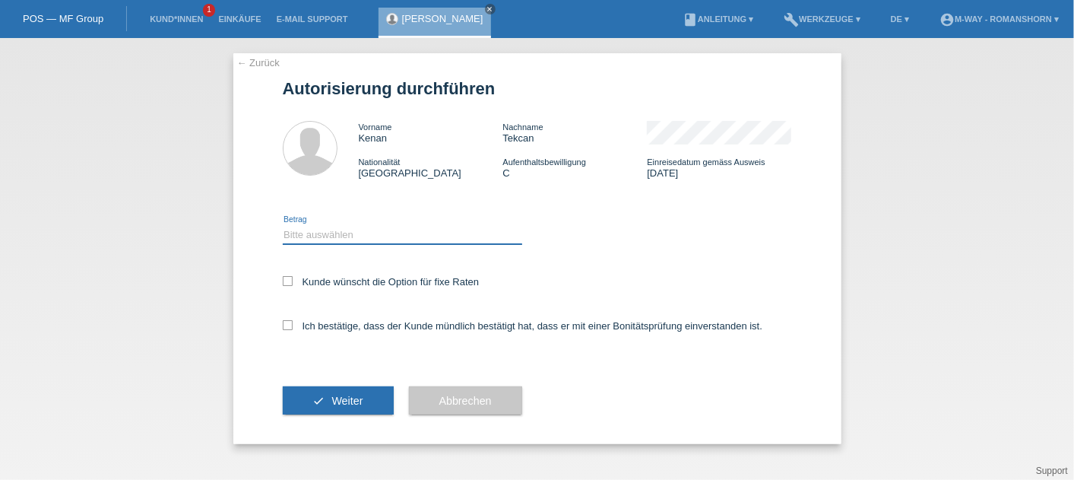
click at [335, 236] on select "Bitte auswählen CHF 1.00 - CHF 499.00 CHF 500.00 - CHF 1'999.00 CHF 2'000.00 - …" at bounding box center [402, 234] width 239 height 18
select select "3"
click at [283, 226] on select "Bitte auswählen CHF 1.00 - CHF 499.00 CHF 500.00 - CHF 1'999.00 CHF 2'000.00 - …" at bounding box center [402, 234] width 239 height 18
click at [284, 284] on icon at bounding box center [288, 281] width 10 height 10
click at [284, 284] on input "Kunde wünscht die Option für fixe Raten" at bounding box center [288, 281] width 10 height 10
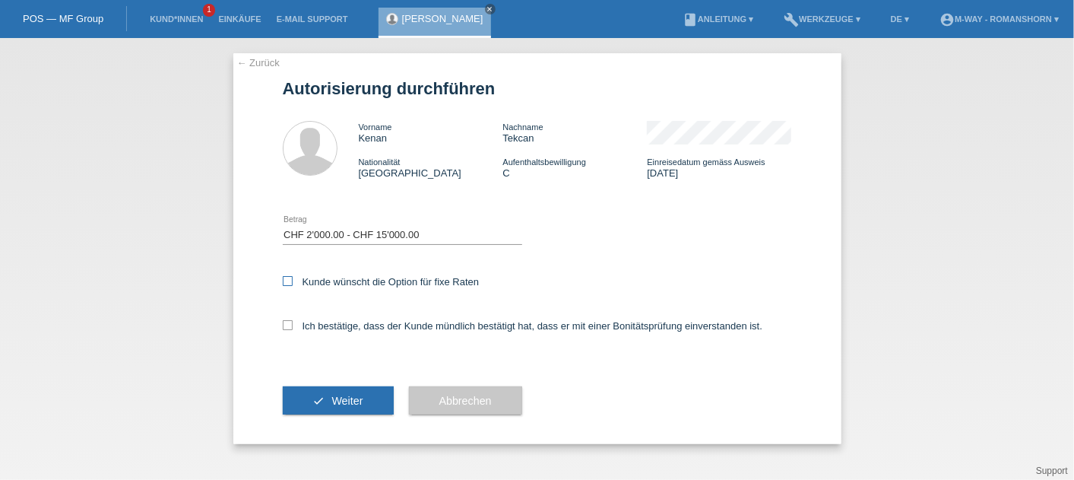
checkbox input "true"
click at [286, 323] on icon at bounding box center [288, 325] width 10 height 10
click at [286, 323] on input "Ich bestätige, dass der Kunde mündlich bestätigt hat, dass er mit einer Bonität…" at bounding box center [288, 325] width 10 height 10
checkbox input "true"
click at [308, 399] on button "check Weiter" at bounding box center [338, 400] width 111 height 29
